Goal: Find specific page/section: Find specific page/section

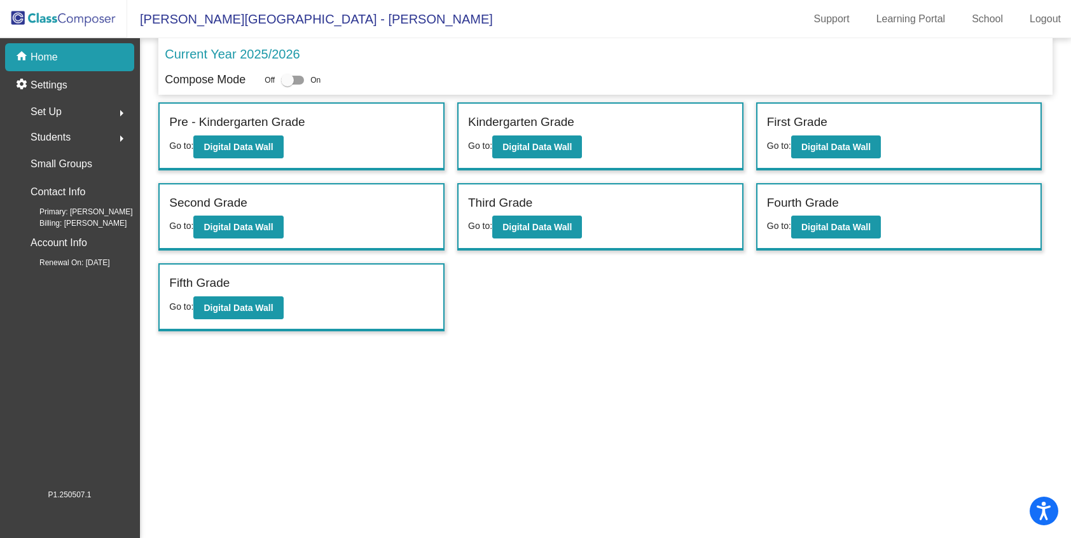
click at [83, 16] on img at bounding box center [63, 19] width 127 height 38
click at [826, 137] on button "Digital Data Wall" at bounding box center [836, 146] width 90 height 23
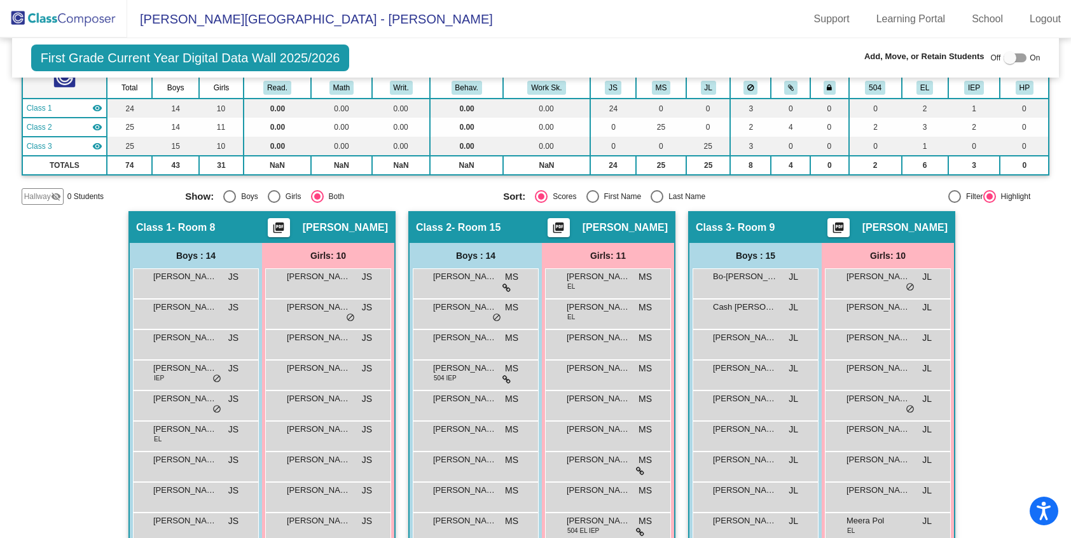
scroll to position [101, 0]
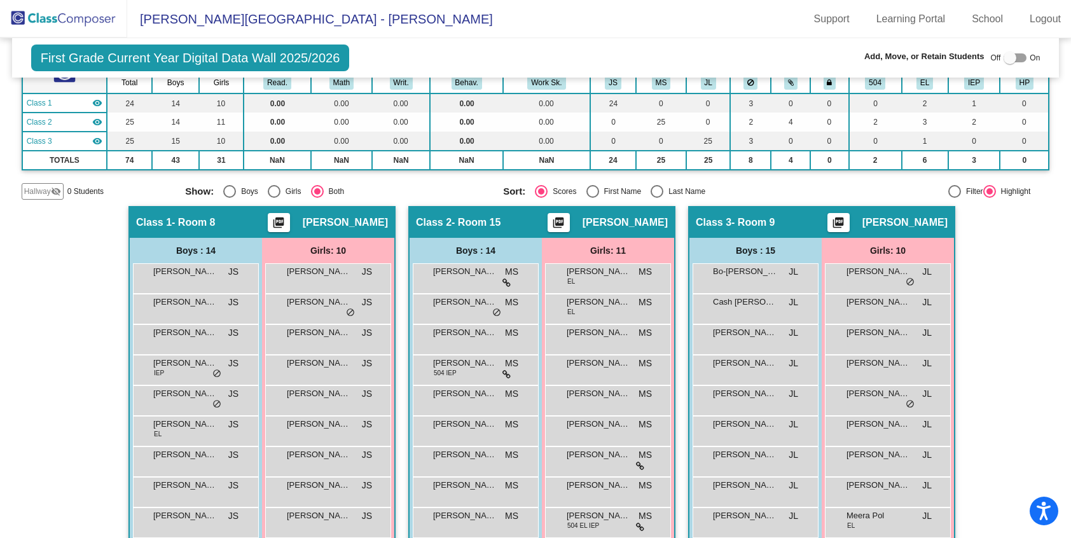
click at [83, 17] on img at bounding box center [63, 19] width 127 height 38
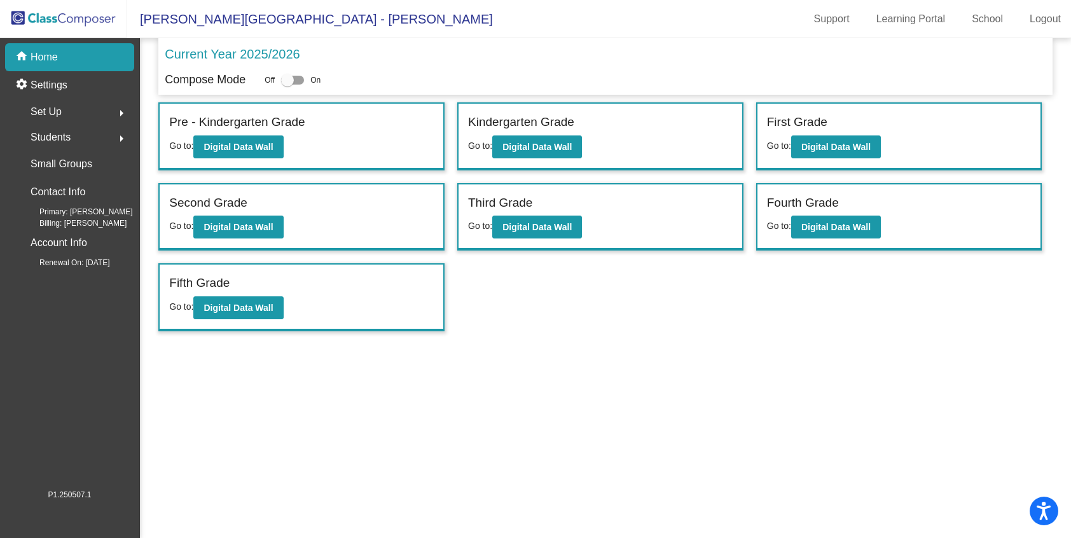
click at [819, 211] on label "Fourth Grade" at bounding box center [803, 203] width 72 height 18
click at [855, 228] on b "Digital Data Wall" at bounding box center [835, 227] width 69 height 10
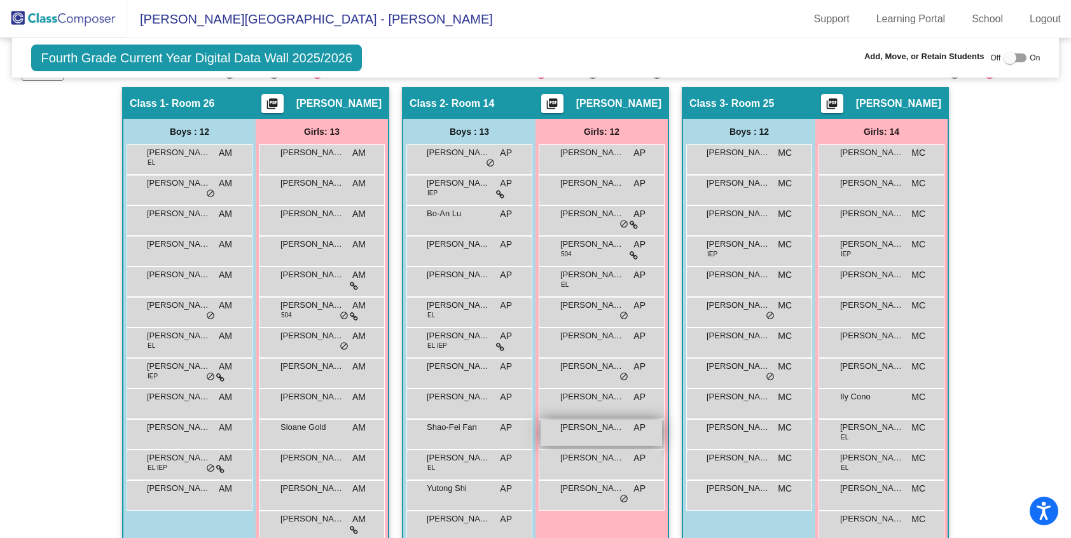
scroll to position [240, 0]
